Goal: Information Seeking & Learning: Learn about a topic

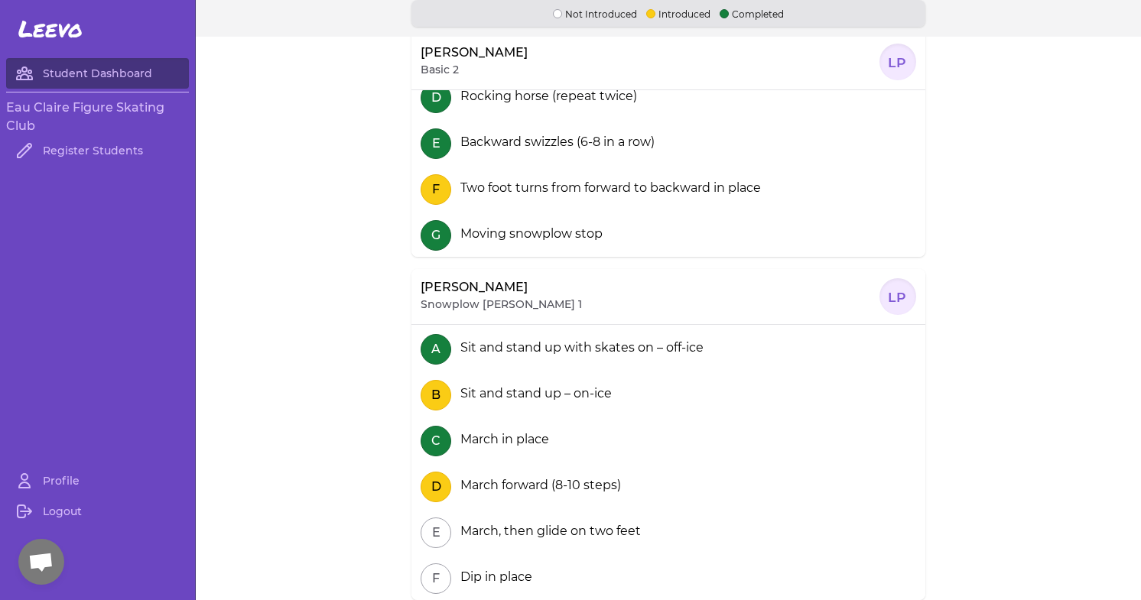
scroll to position [598, 0]
drag, startPoint x: 421, startPoint y: 306, endPoint x: 544, endPoint y: 309, distance: 123.1
click at [544, 309] on div "[PERSON_NAME] Snowplow [PERSON_NAME] 1 LP" at bounding box center [668, 296] width 514 height 55
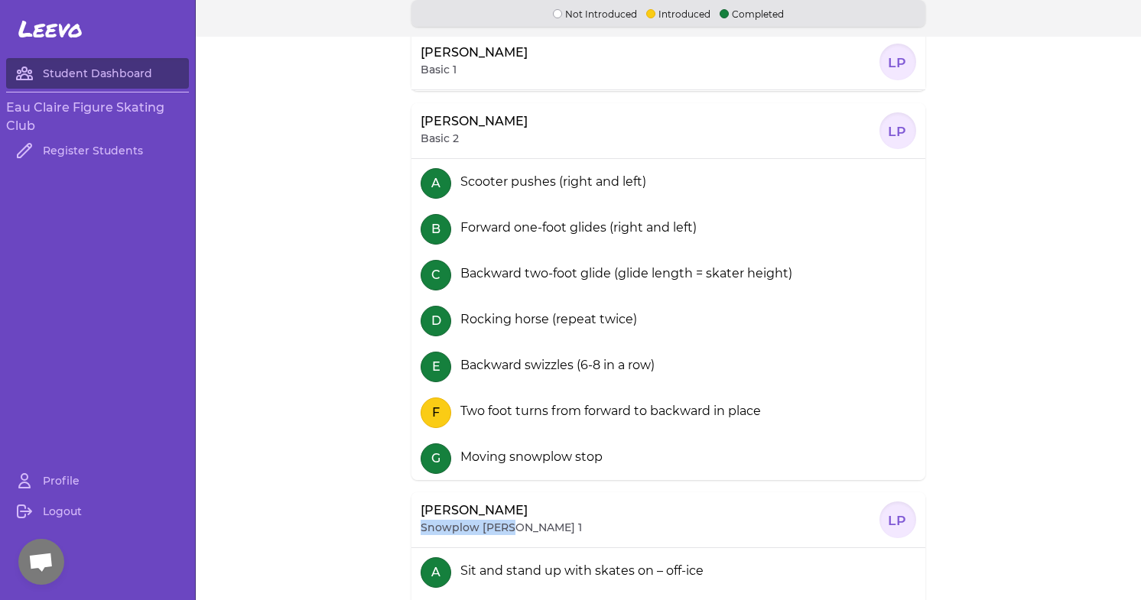
scroll to position [376, 0]
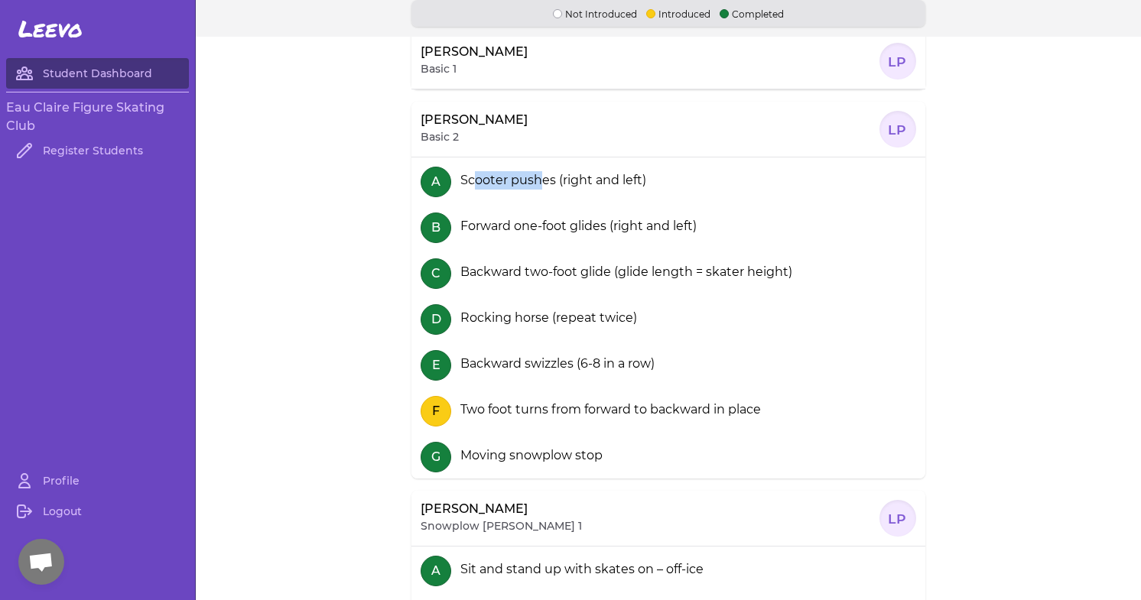
drag, startPoint x: 472, startPoint y: 185, endPoint x: 537, endPoint y: 183, distance: 65.0
click at [537, 183] on div "Scooter pushes (right and left)" at bounding box center [550, 180] width 192 height 18
drag, startPoint x: 484, startPoint y: 224, endPoint x: 595, endPoint y: 218, distance: 111.0
click at [595, 218] on div "Forward one-foot glides (right and left)" at bounding box center [575, 226] width 242 height 18
drag, startPoint x: 486, startPoint y: 274, endPoint x: 610, endPoint y: 270, distance: 123.9
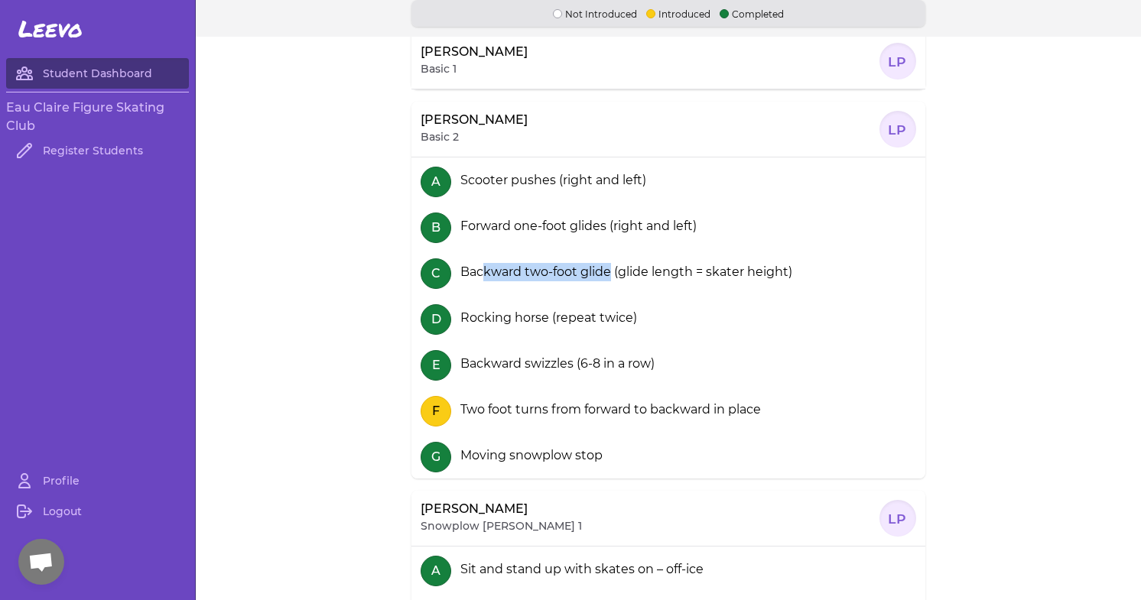
click at [610, 270] on div "Backward two-foot glide (glide length = skater height)" at bounding box center [623, 272] width 338 height 18
drag, startPoint x: 644, startPoint y: 268, endPoint x: 739, endPoint y: 268, distance: 95.6
click at [739, 268] on div "Backward two-foot glide (glide length = skater height)" at bounding box center [623, 272] width 338 height 18
drag, startPoint x: 521, startPoint y: 310, endPoint x: 596, endPoint y: 303, distance: 75.2
click at [596, 303] on div "D Rocking horse (repeat twice)" at bounding box center [668, 318] width 514 height 46
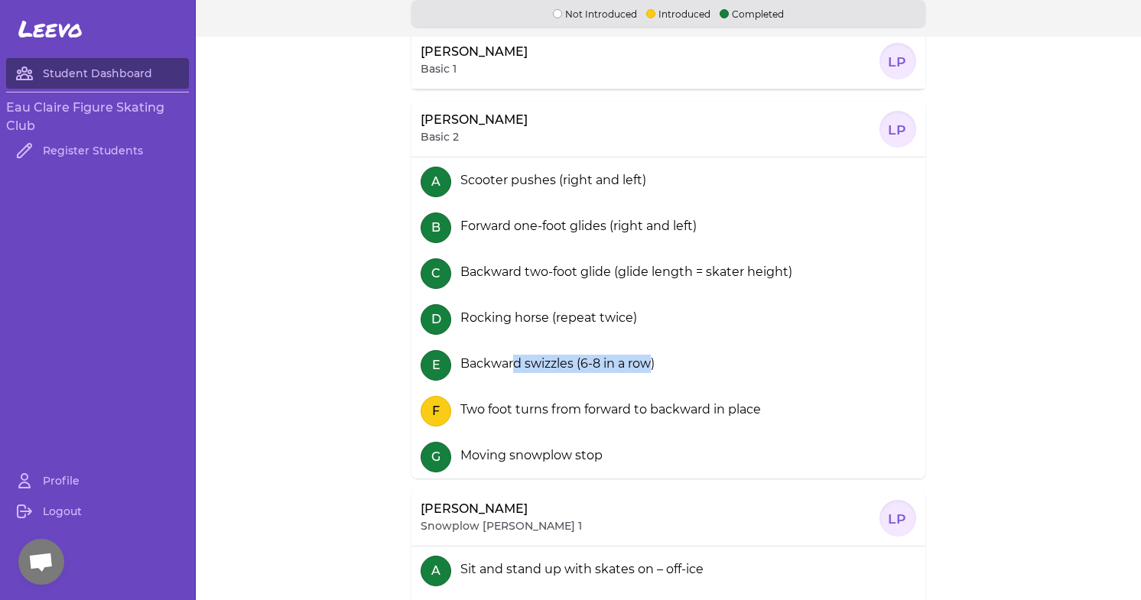
drag, startPoint x: 515, startPoint y: 369, endPoint x: 652, endPoint y: 362, distance: 137.0
click at [652, 362] on div "Backward swizzles (6-8 in a row)" at bounding box center [554, 364] width 200 height 18
drag, startPoint x: 467, startPoint y: 457, endPoint x: 586, endPoint y: 458, distance: 119.3
click at [586, 458] on div "Moving snowplow stop" at bounding box center [528, 456] width 148 height 18
click at [438, 413] on button "F" at bounding box center [436, 411] width 31 height 31
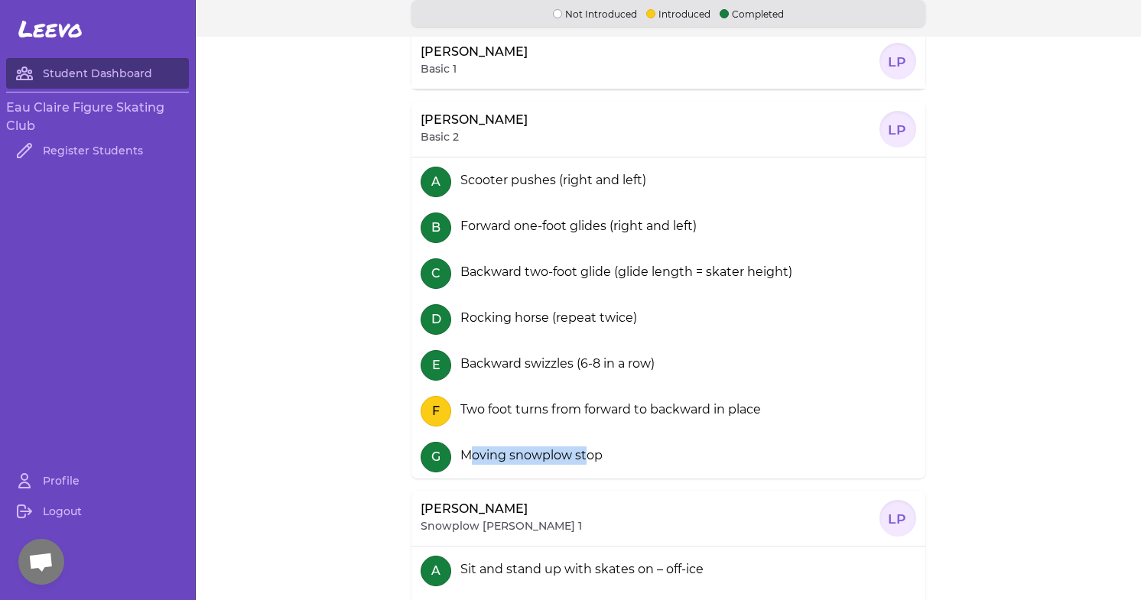
click at [438, 413] on button "F" at bounding box center [436, 411] width 31 height 31
click at [523, 404] on div "Two foot turns from forward to backward in place" at bounding box center [607, 410] width 307 height 18
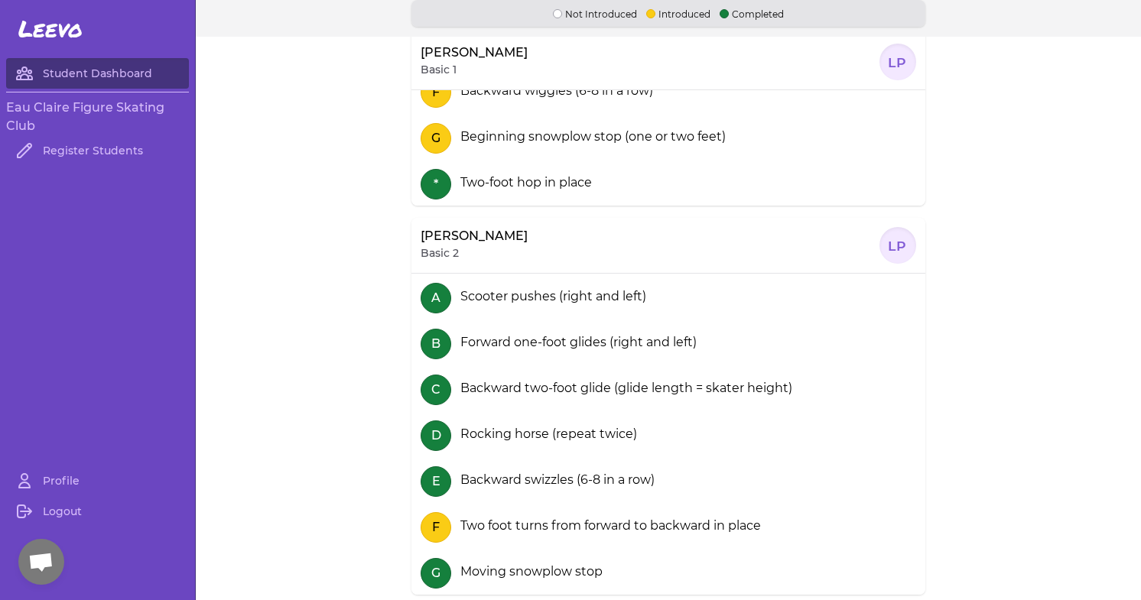
scroll to position [274, 0]
